Goal: Transaction & Acquisition: Download file/media

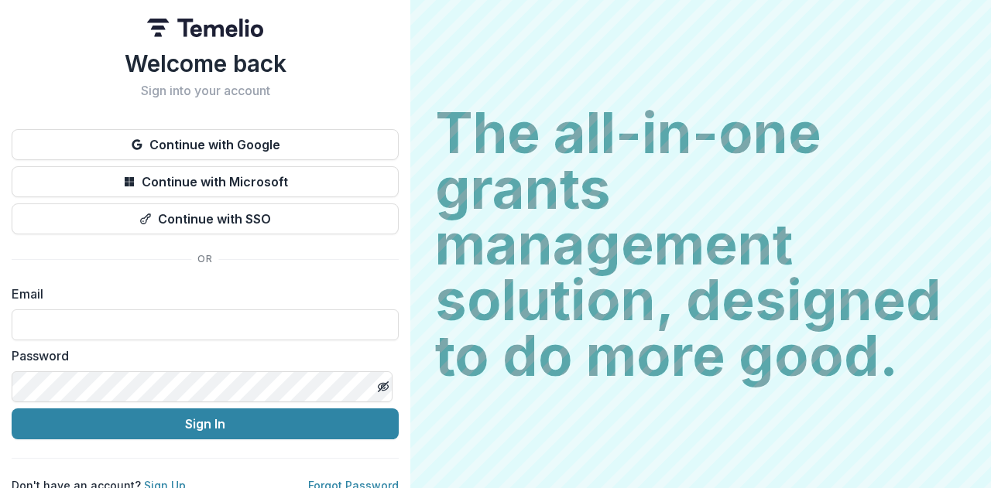
click at [259, 139] on button "Continue with Google" at bounding box center [205, 144] width 387 height 31
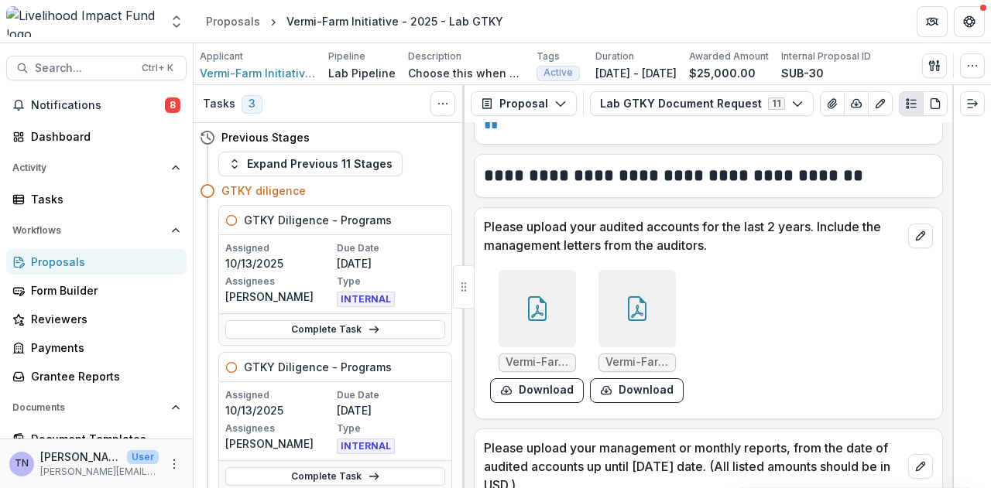
scroll to position [520, 0]
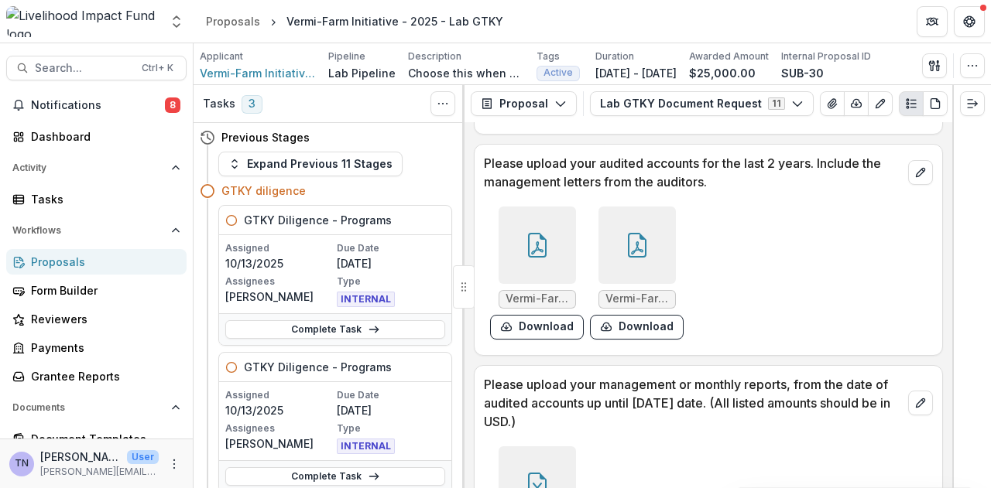
click at [90, 257] on div "Proposals" at bounding box center [102, 262] width 143 height 16
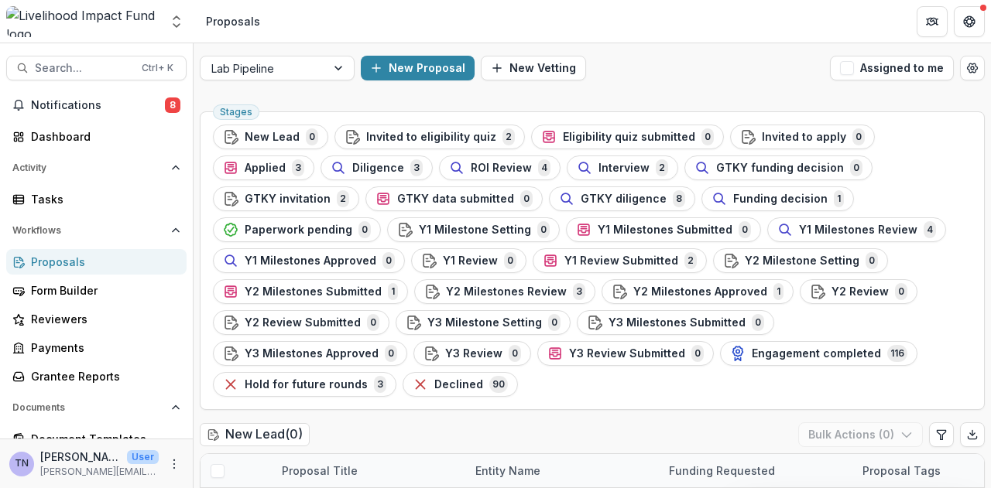
click at [581, 197] on span "GTKY diligence" at bounding box center [624, 199] width 86 height 13
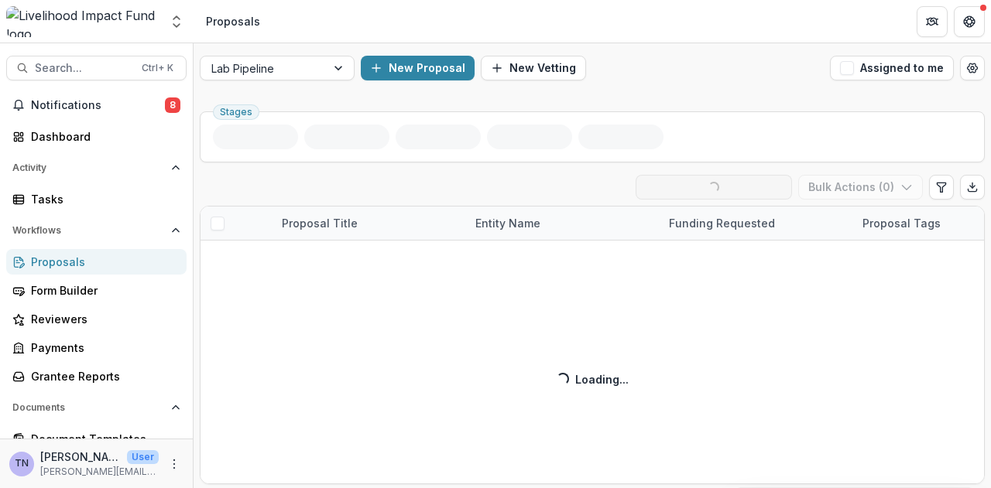
click at [463, 197] on div "GTKY diligence ( 8 ) Loading... Ready for Next Stage Bulk Actions ( 0 ) Proposa…" at bounding box center [592, 330] width 785 height 310
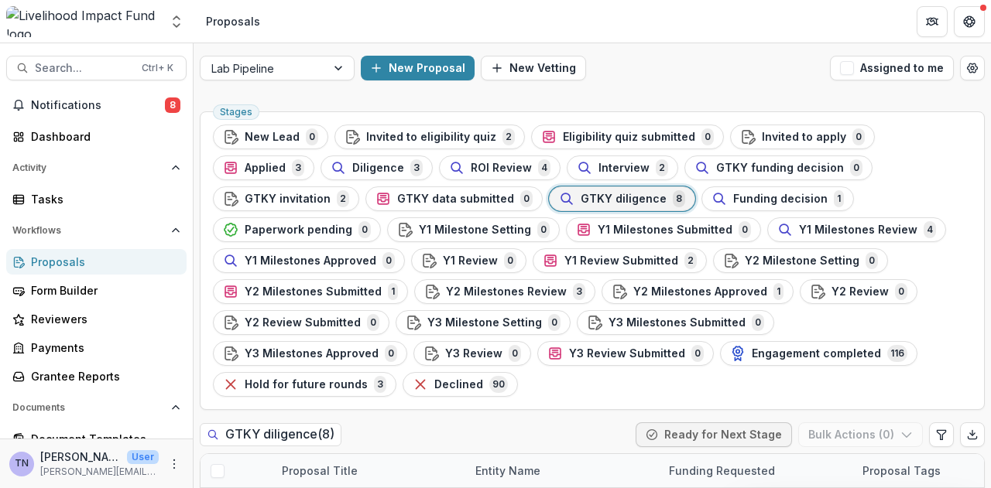
drag, startPoint x: 985, startPoint y: 246, endPoint x: 990, endPoint y: 303, distance: 56.7
click at [990, 303] on div "Lab Pipeline New Proposal New Vetting Assigned to me Stages New Lead 0 Invited …" at bounding box center [592, 265] width 797 height 445
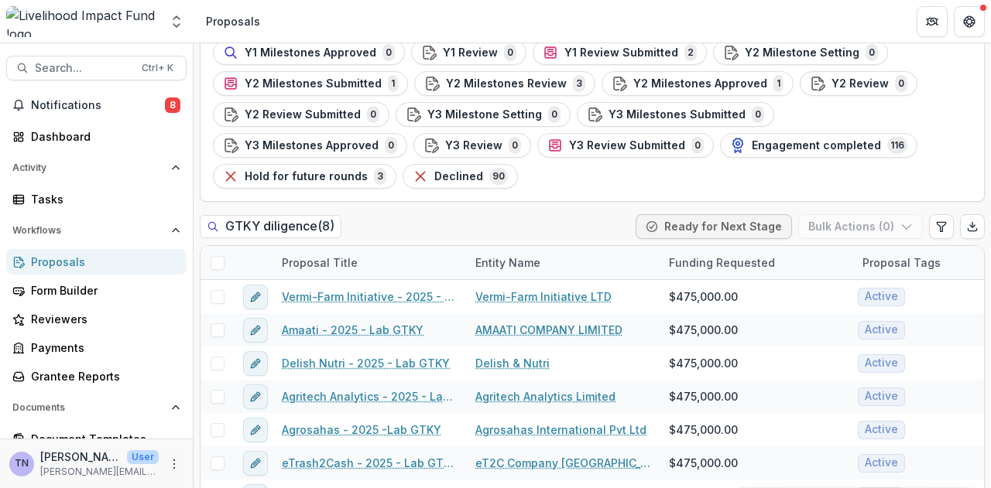
scroll to position [219, 0]
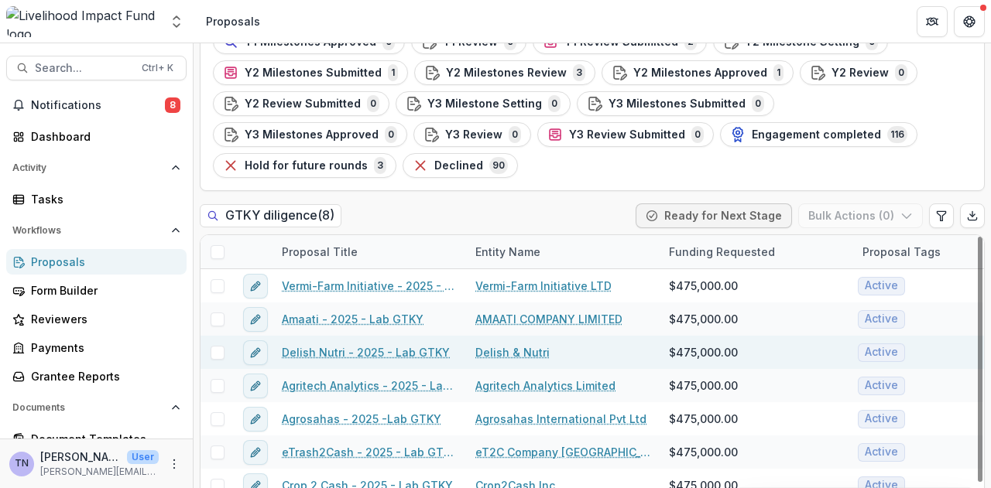
click at [340, 344] on link "Delish Nutri - 2025 - Lab GTKY" at bounding box center [366, 352] width 168 height 16
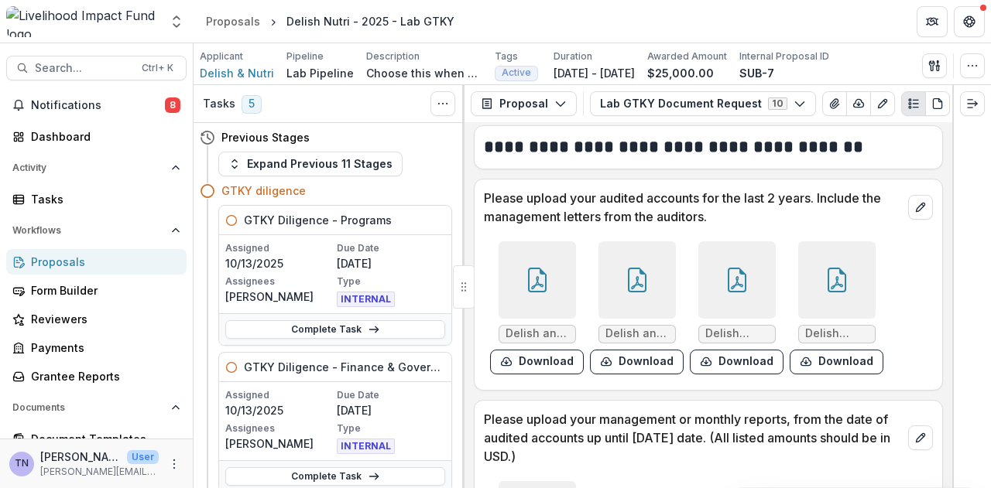
scroll to position [498, 0]
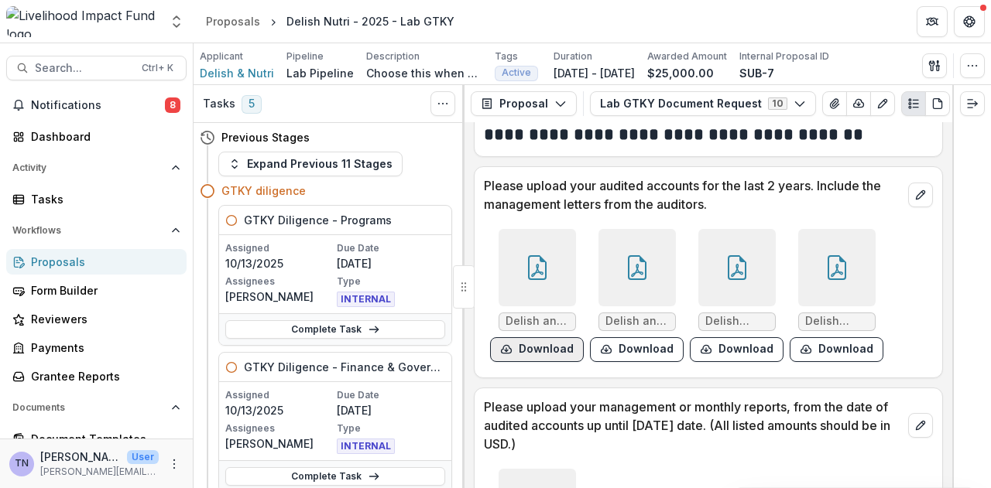
click at [537, 346] on button "Download" at bounding box center [537, 349] width 94 height 25
click at [644, 345] on button "Download" at bounding box center [637, 349] width 94 height 25
click at [754, 348] on button "Download" at bounding box center [737, 349] width 94 height 25
click at [845, 346] on button "Download" at bounding box center [837, 349] width 94 height 25
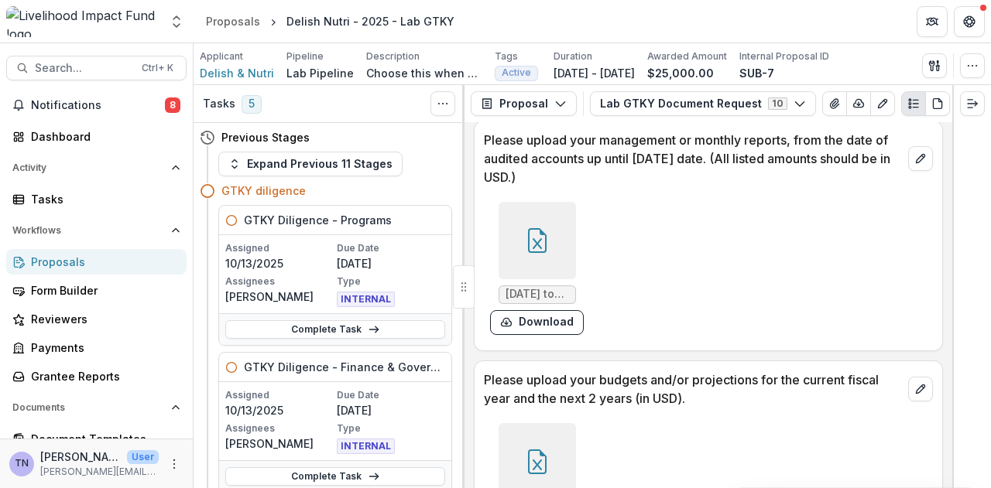
scroll to position [769, 0]
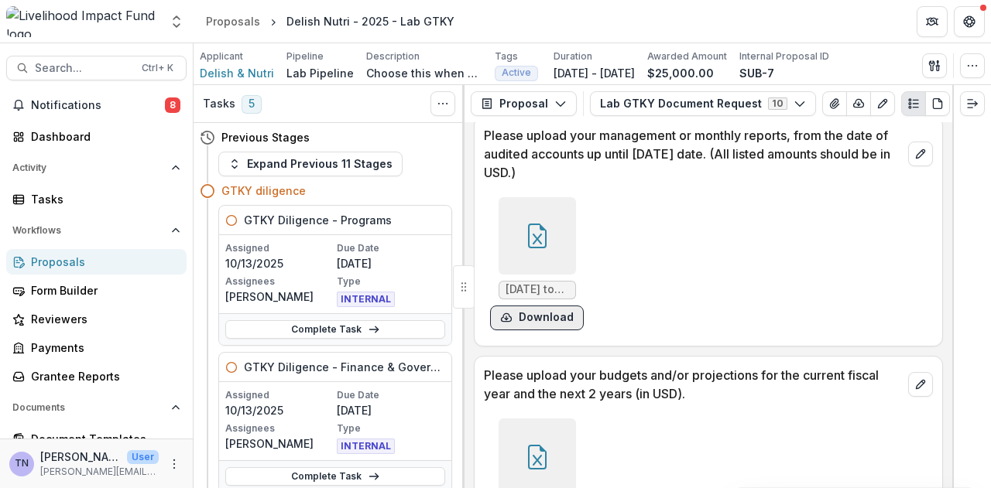
click at [556, 320] on button "Download" at bounding box center [537, 318] width 94 height 25
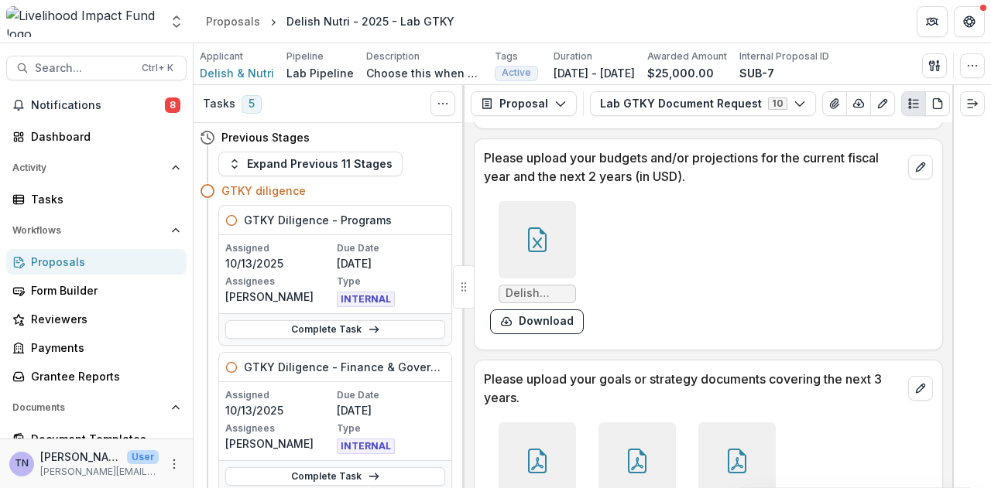
scroll to position [1033, 0]
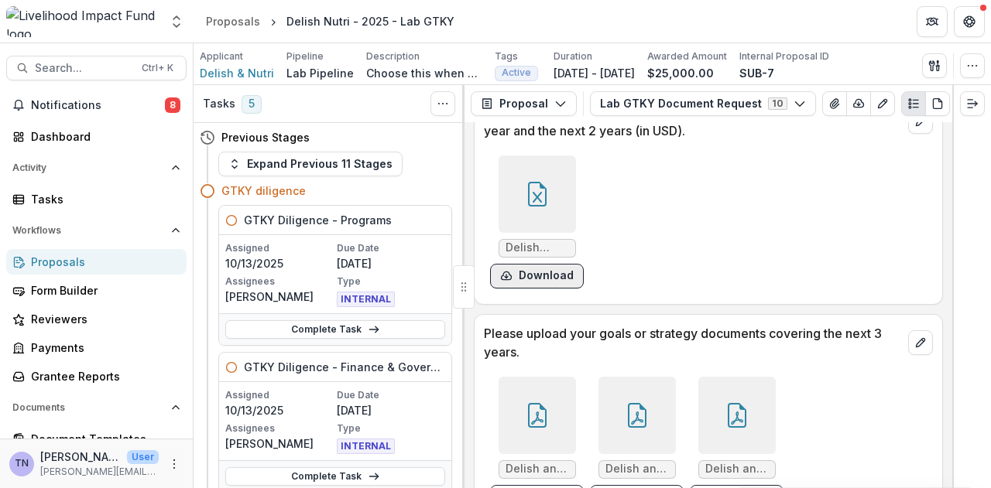
click at [543, 277] on button "Download" at bounding box center [537, 276] width 94 height 25
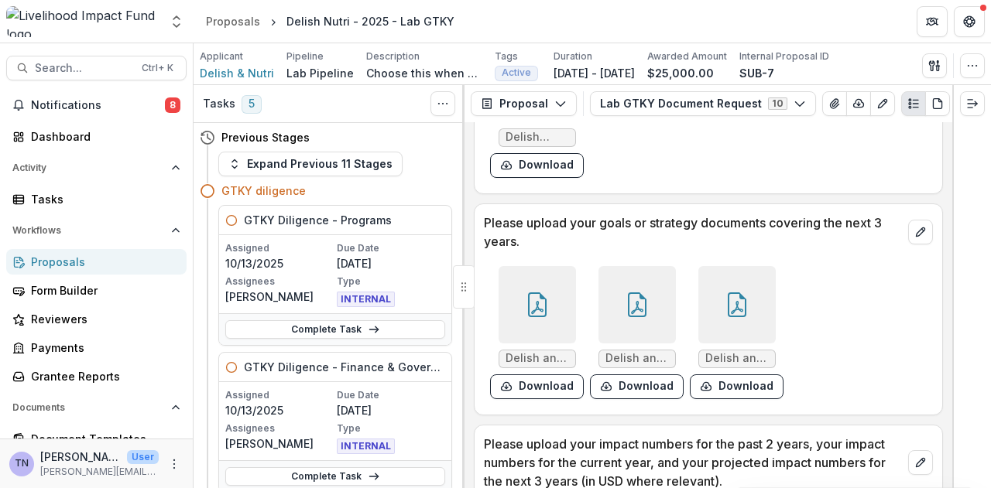
scroll to position [1156, 0]
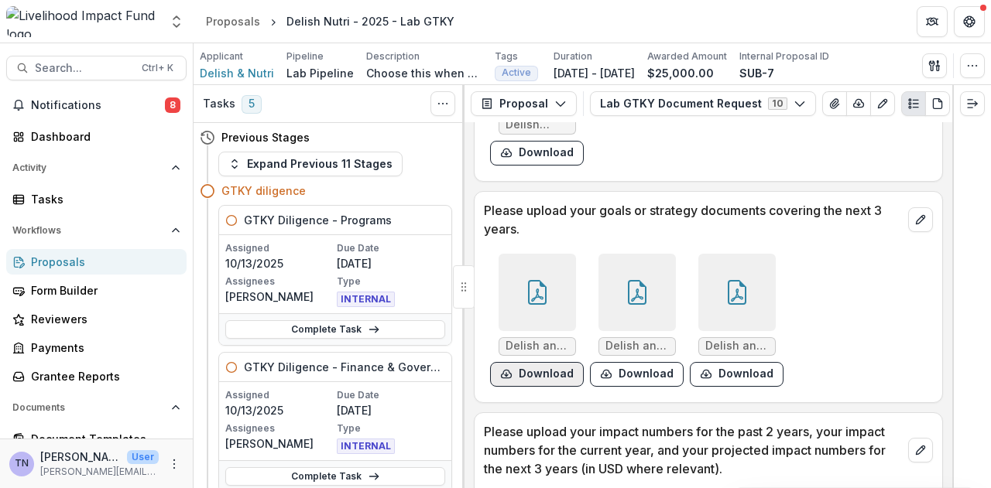
click at [532, 373] on button "Download" at bounding box center [537, 374] width 94 height 25
click at [648, 366] on button "Download" at bounding box center [637, 374] width 94 height 25
click at [754, 365] on button "Download" at bounding box center [737, 374] width 94 height 25
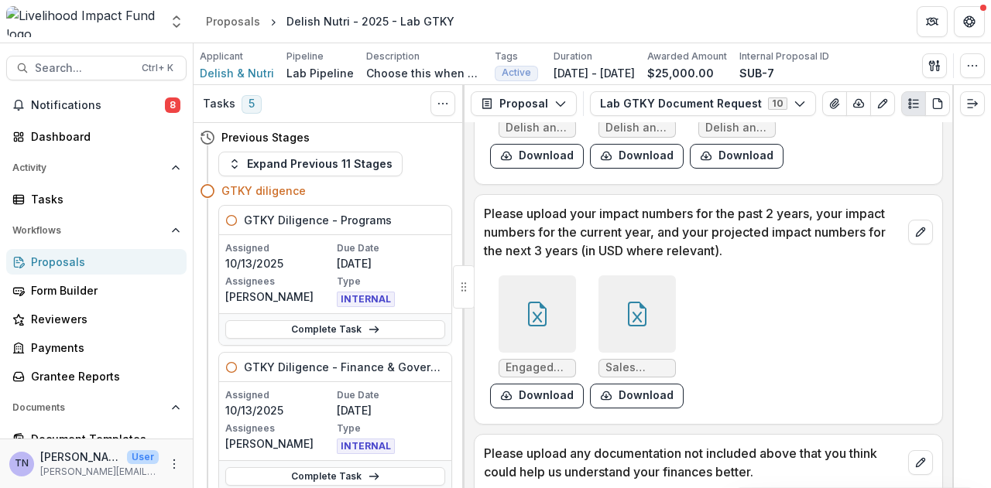
scroll to position [1403, 0]
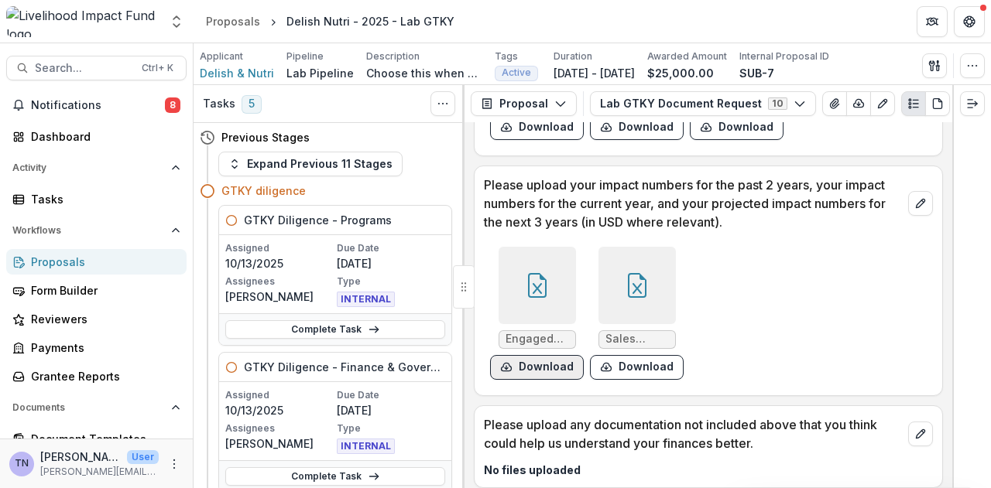
click at [546, 368] on button "Download" at bounding box center [537, 367] width 94 height 25
click at [653, 357] on button "Download" at bounding box center [637, 367] width 94 height 25
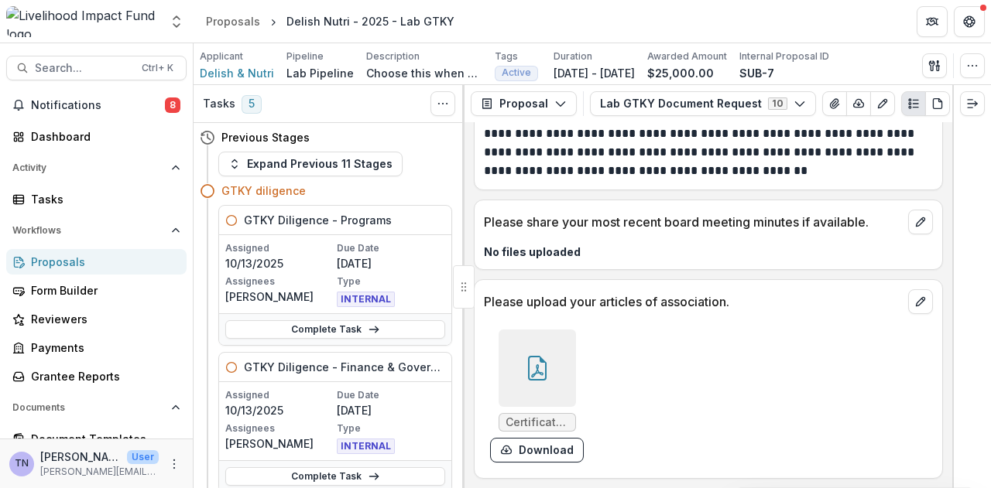
scroll to position [2192, 0]
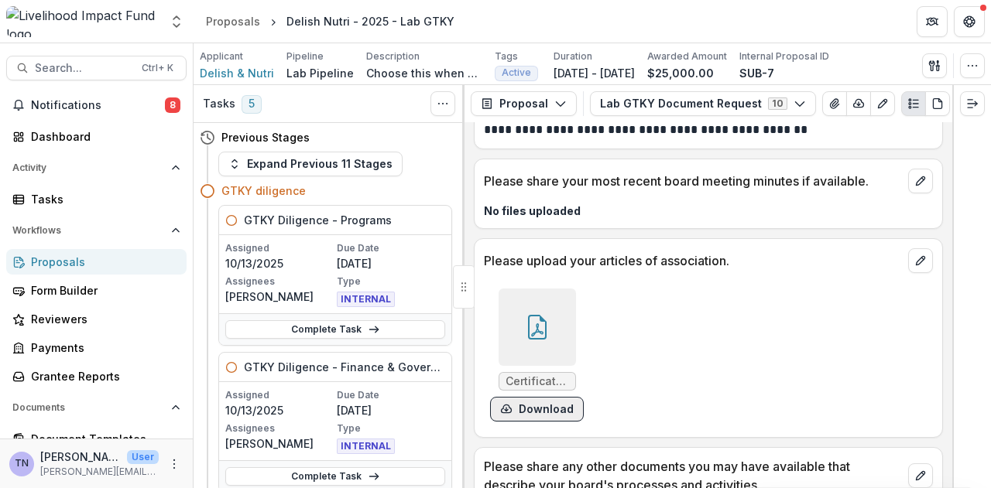
click at [551, 409] on button "Download" at bounding box center [537, 409] width 94 height 25
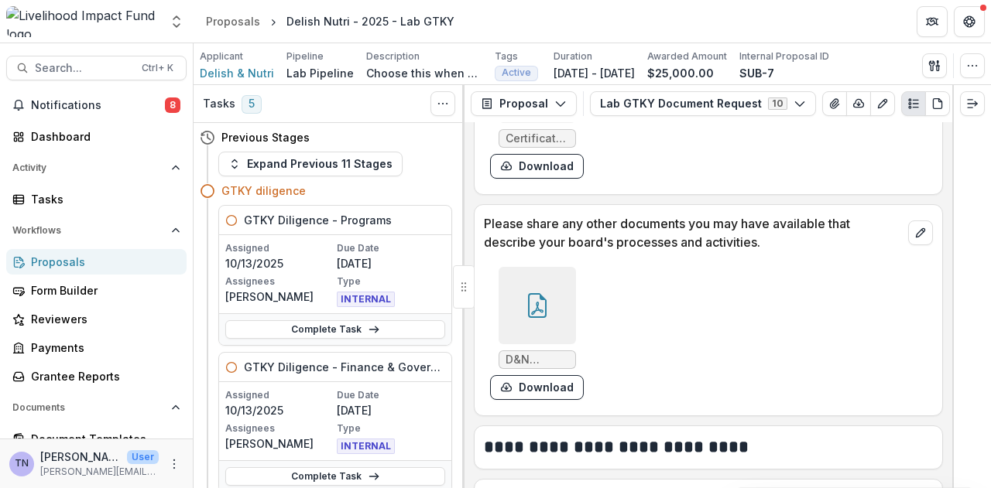
scroll to position [2468, 0]
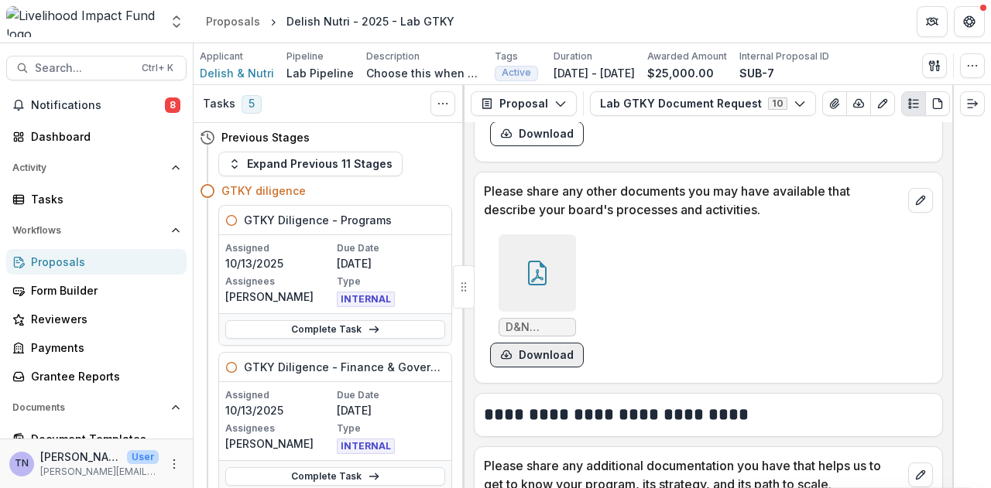
click at [553, 353] on button "Download" at bounding box center [537, 355] width 94 height 25
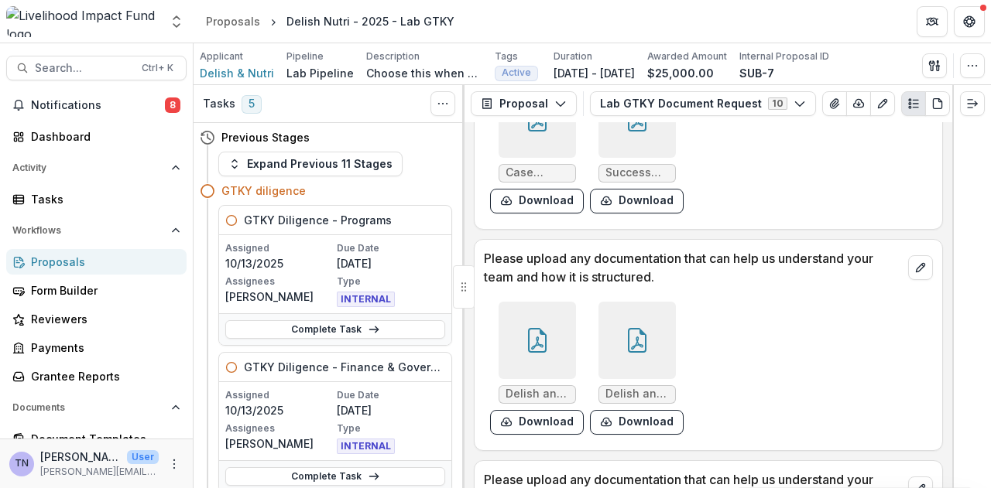
scroll to position [3122, 0]
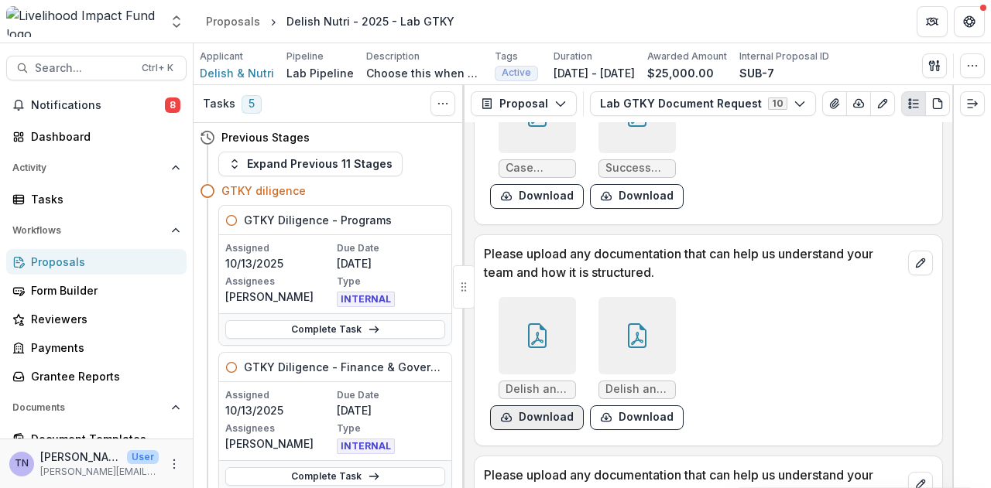
click at [547, 419] on button "Download" at bounding box center [537, 418] width 94 height 25
click at [643, 416] on button "Download" at bounding box center [637, 418] width 94 height 25
click at [979, 477] on div at bounding box center [979, 477] width 0 height 0
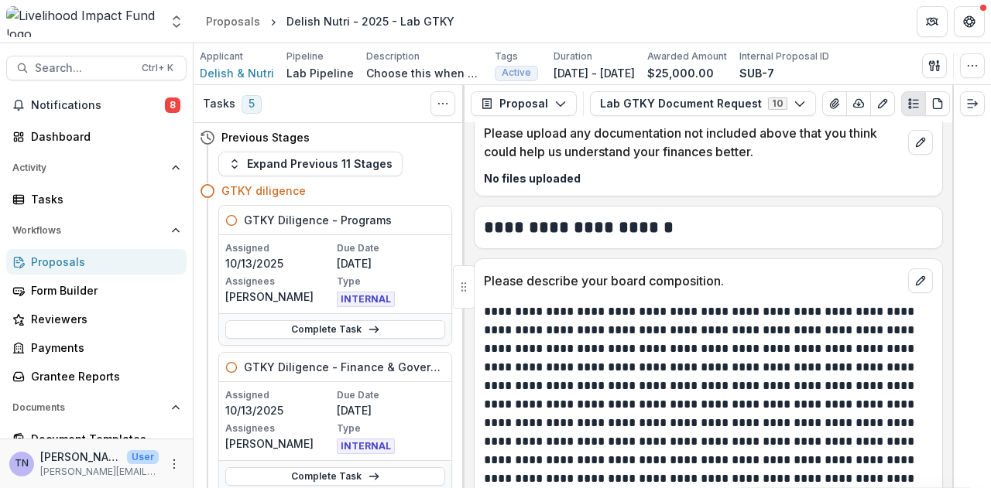
scroll to position [1715, 0]
